Goal: Navigation & Orientation: Find specific page/section

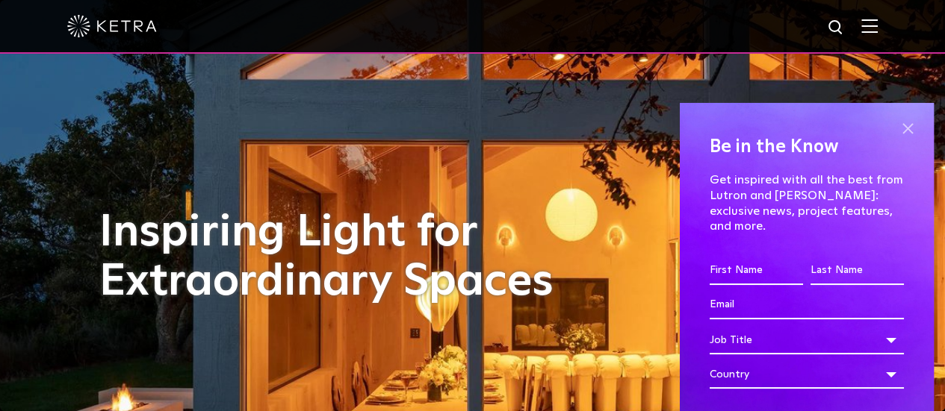
click at [896, 123] on span at bounding box center [907, 129] width 22 height 22
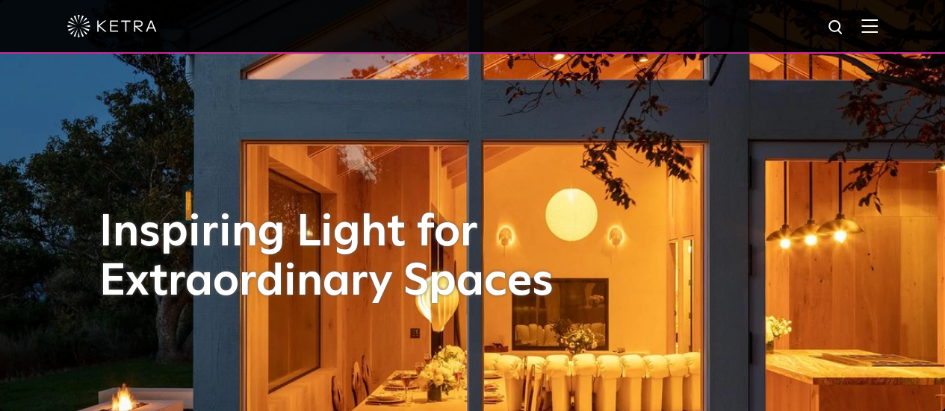
click at [869, 35] on div at bounding box center [472, 26] width 810 height 52
click at [877, 26] on img at bounding box center [869, 26] width 16 height 14
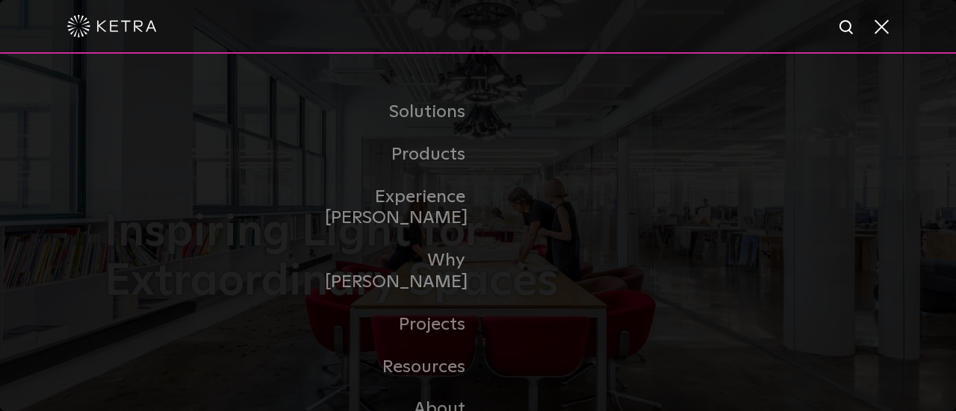
click at [876, 19] on span at bounding box center [880, 26] width 16 height 15
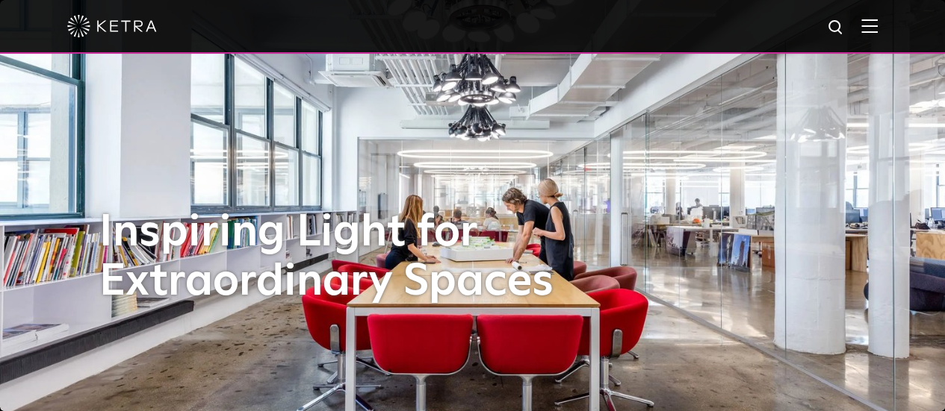
click at [877, 26] on img at bounding box center [869, 26] width 16 height 14
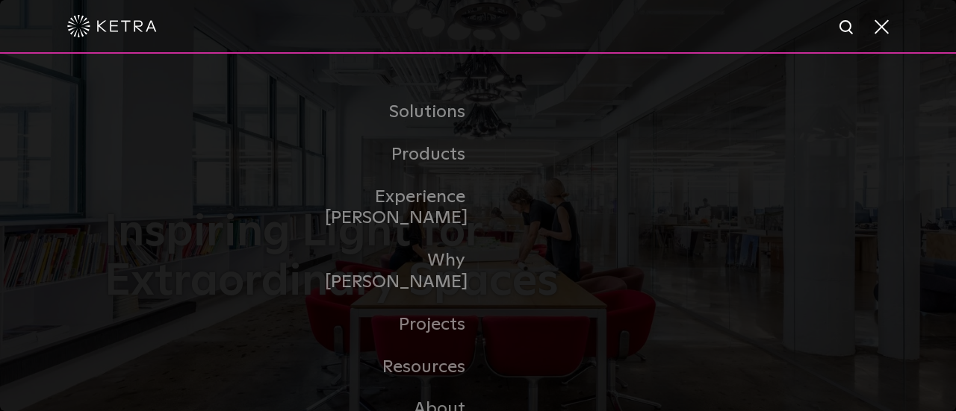
click at [889, 32] on div at bounding box center [478, 27] width 956 height 54
click at [878, 32] on span at bounding box center [880, 26] width 16 height 15
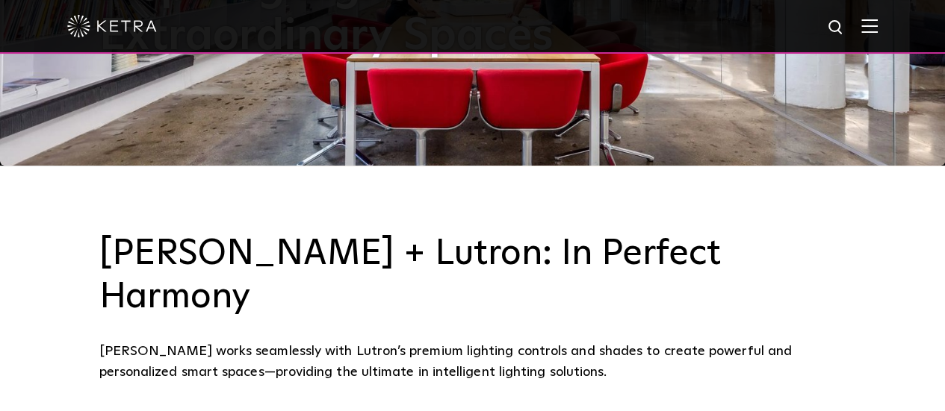
scroll to position [255, 0]
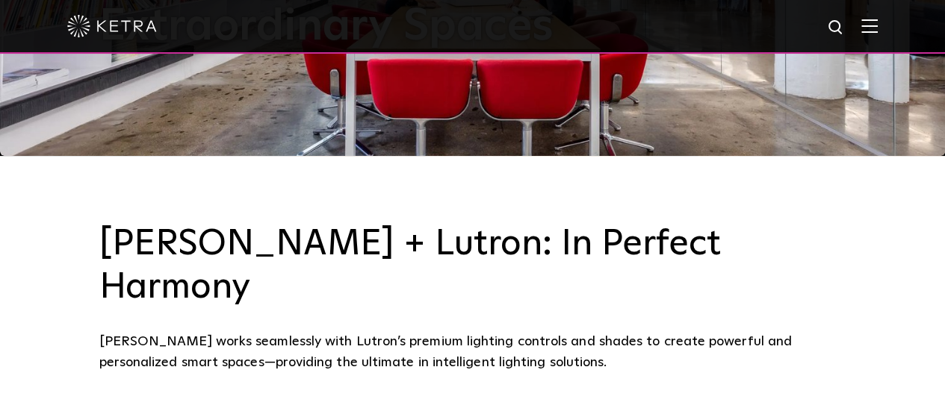
click at [877, 31] on img at bounding box center [869, 26] width 16 height 14
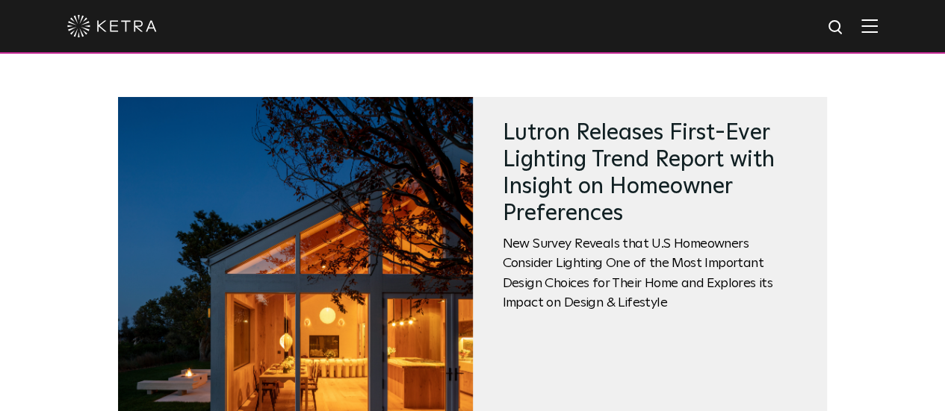
click at [877, 19] on img at bounding box center [869, 26] width 16 height 14
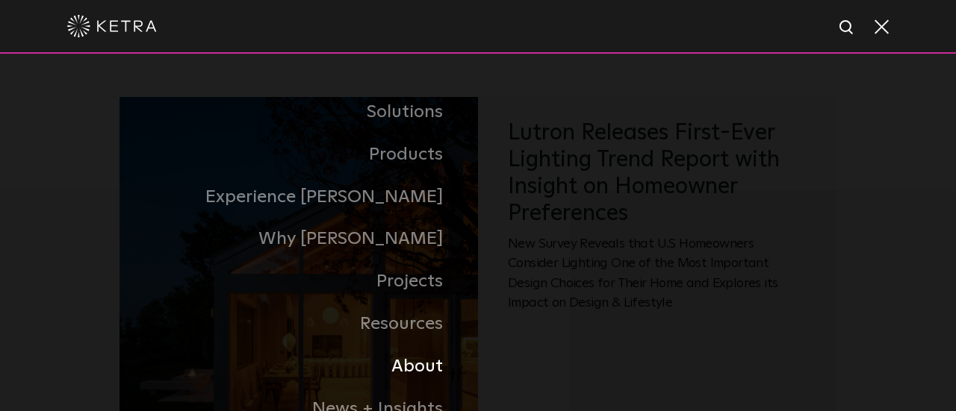
click at [423, 360] on link "About" at bounding box center [265, 367] width 426 height 43
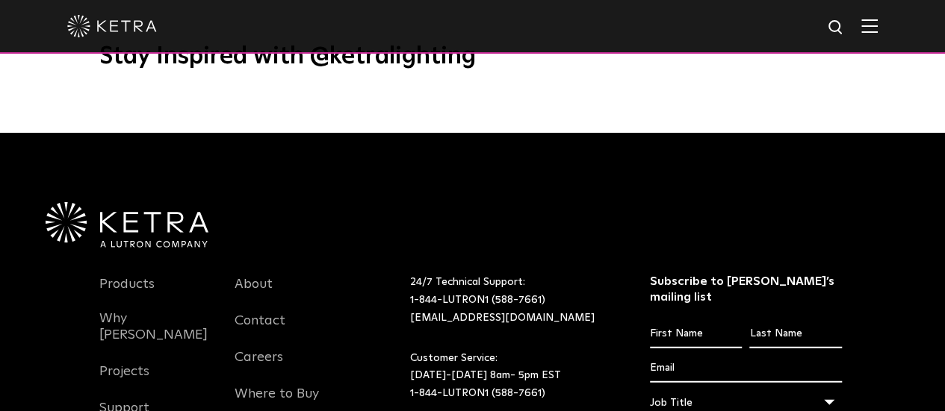
scroll to position [1836, 0]
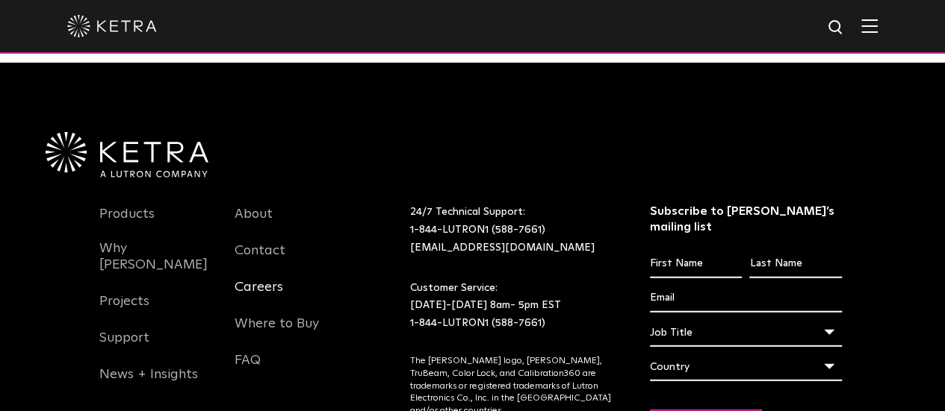
click at [259, 279] on link "Careers" at bounding box center [258, 296] width 49 height 34
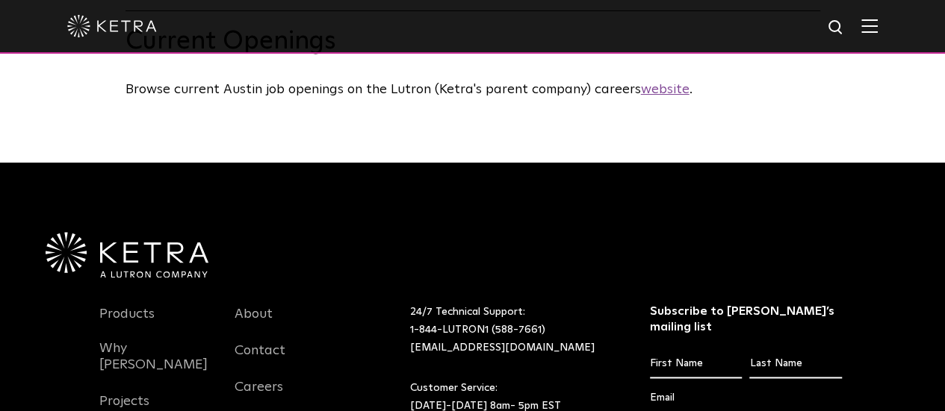
scroll to position [747, 0]
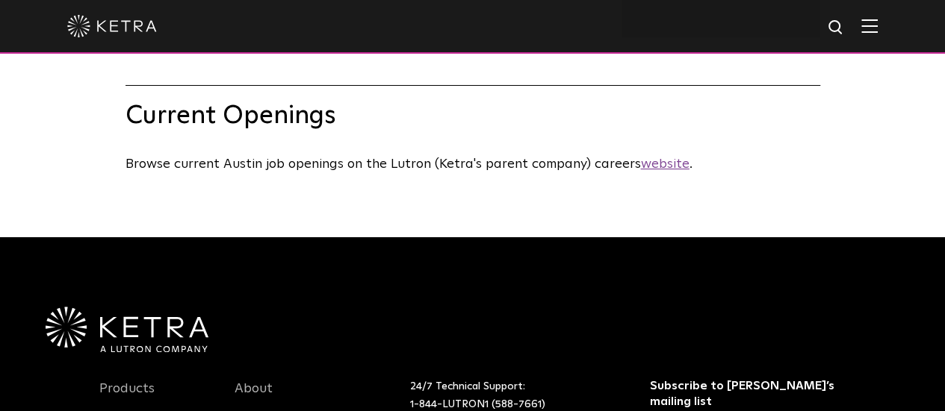
click at [641, 171] on u "website" at bounding box center [665, 164] width 49 height 13
